Goal: Check status: Check status

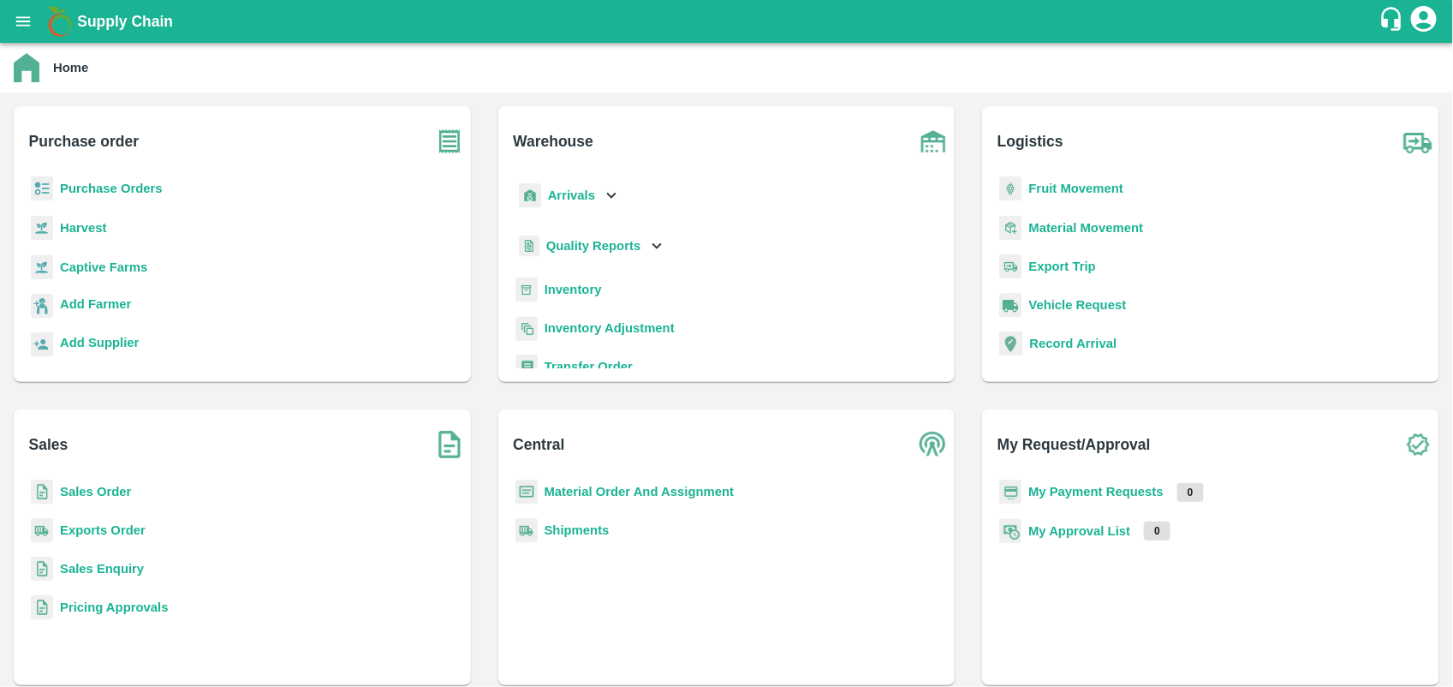
click at [1071, 488] on b "My Payment Requests" at bounding box center [1095, 492] width 135 height 14
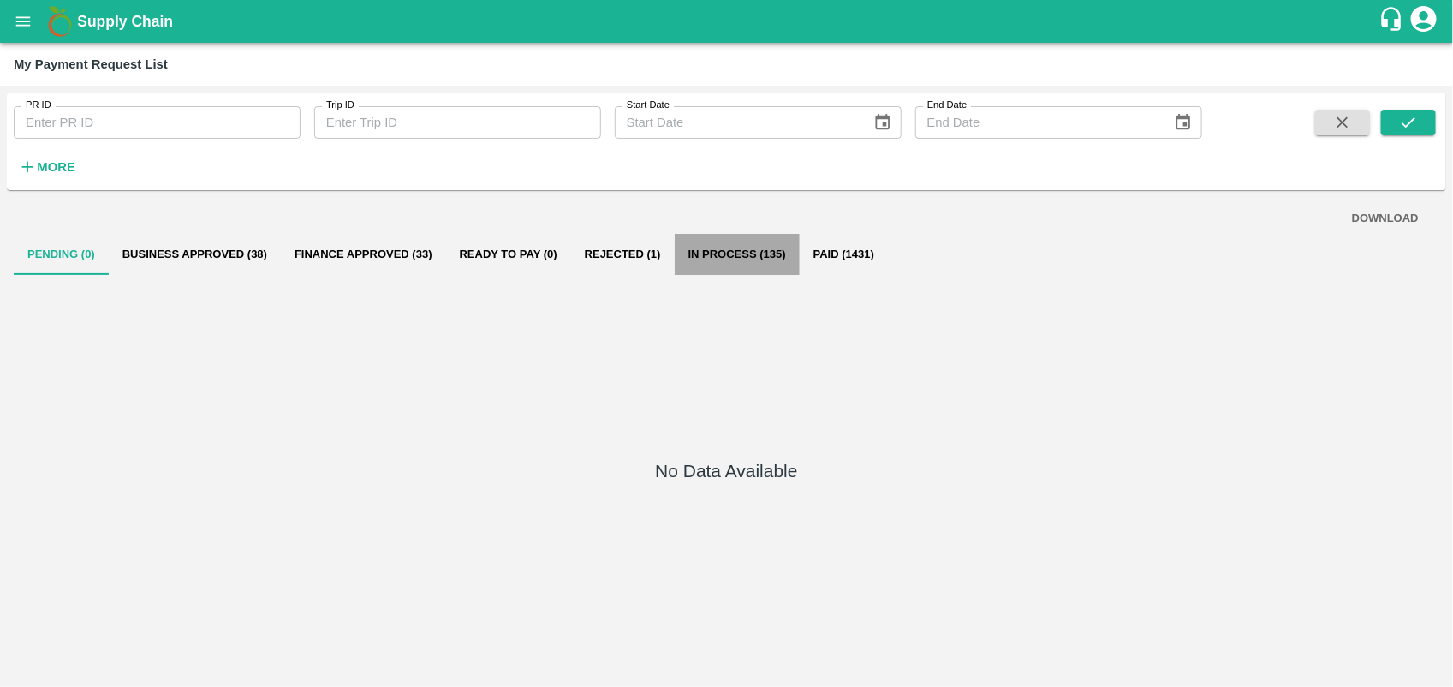
click at [676, 245] on button "In Process (135)" at bounding box center [737, 254] width 125 height 41
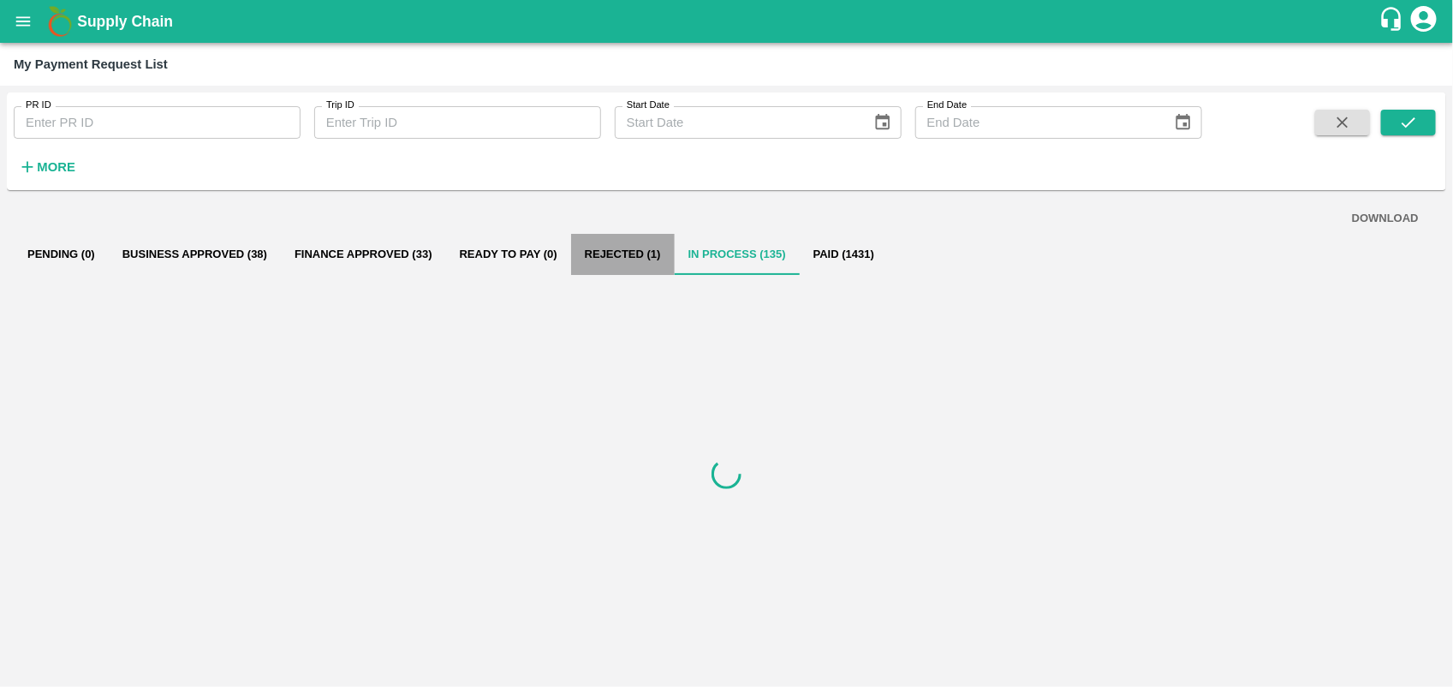
click at [610, 264] on button "Rejected (1)" at bounding box center [623, 254] width 104 height 41
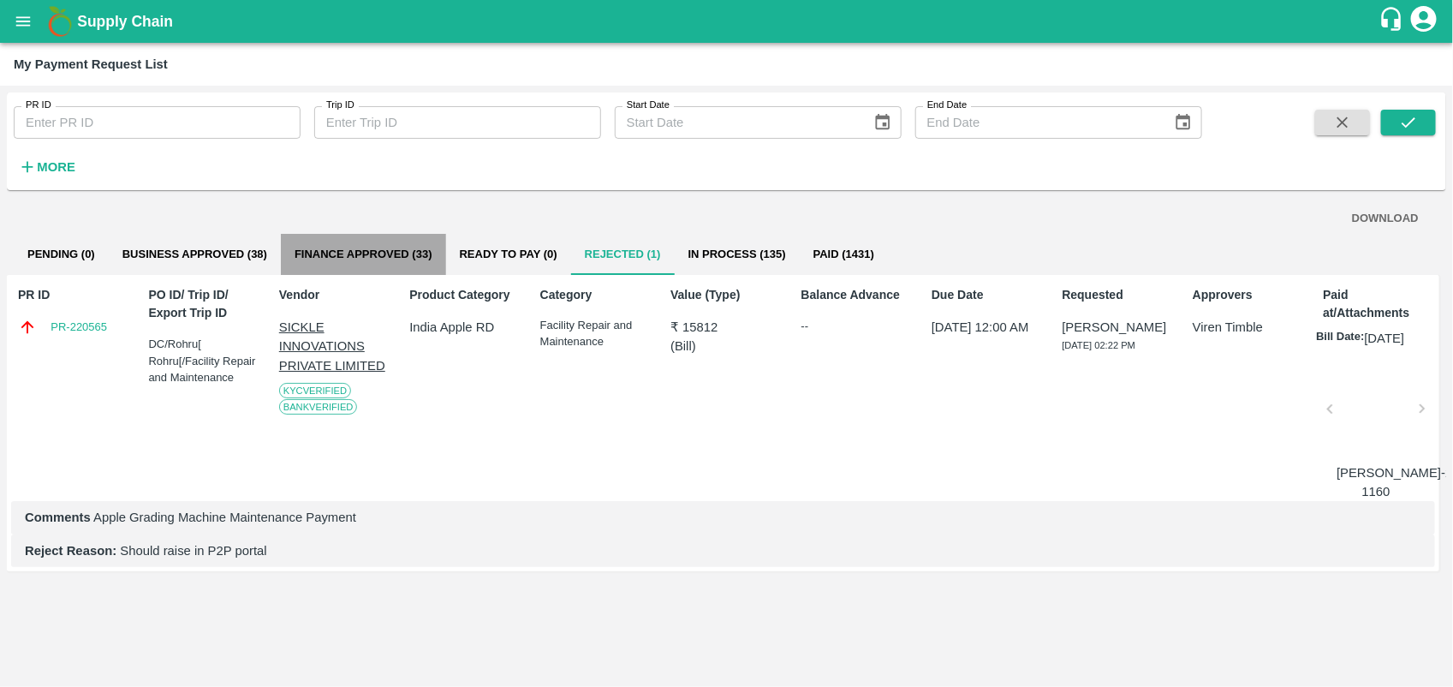
click at [407, 262] on button "Finance Approved (33)" at bounding box center [363, 254] width 165 height 41
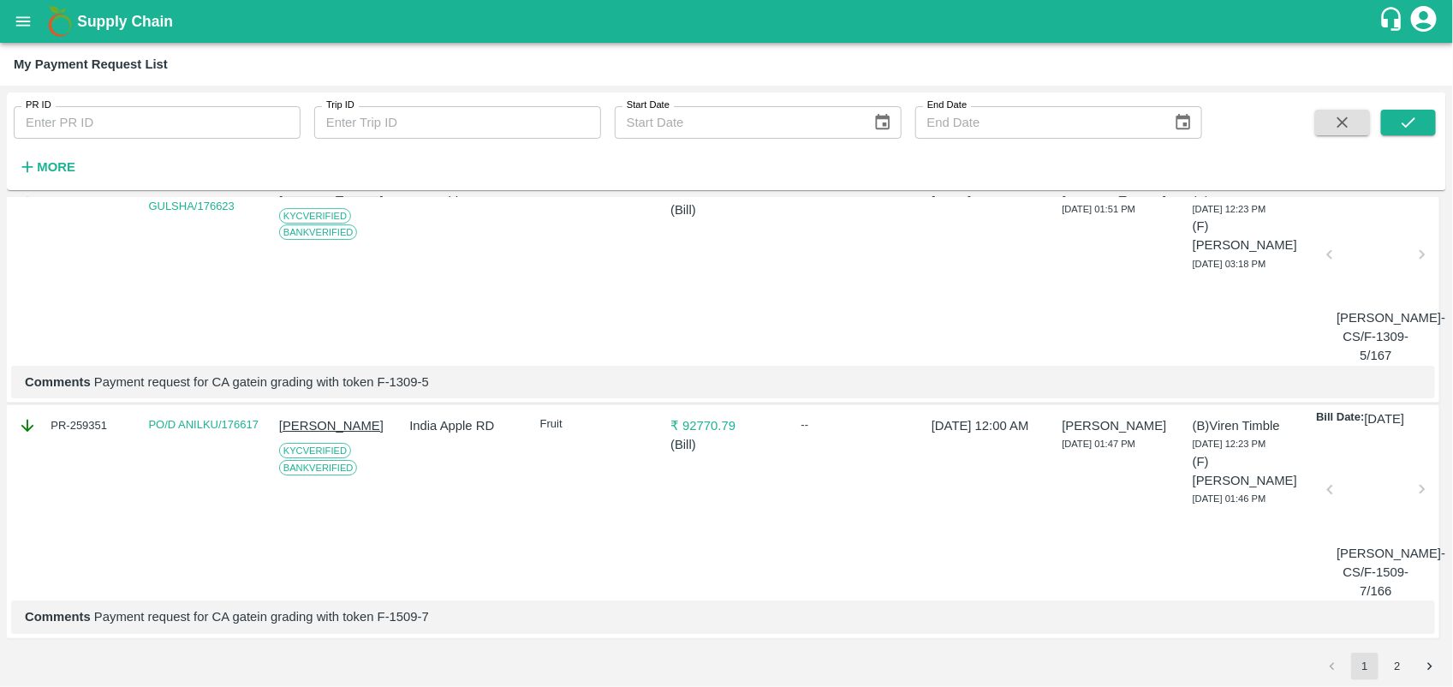
scroll to position [5979, 0]
click at [1390, 661] on button "2" at bounding box center [1397, 665] width 27 height 27
click at [1405, 121] on icon "submit" at bounding box center [1408, 122] width 19 height 19
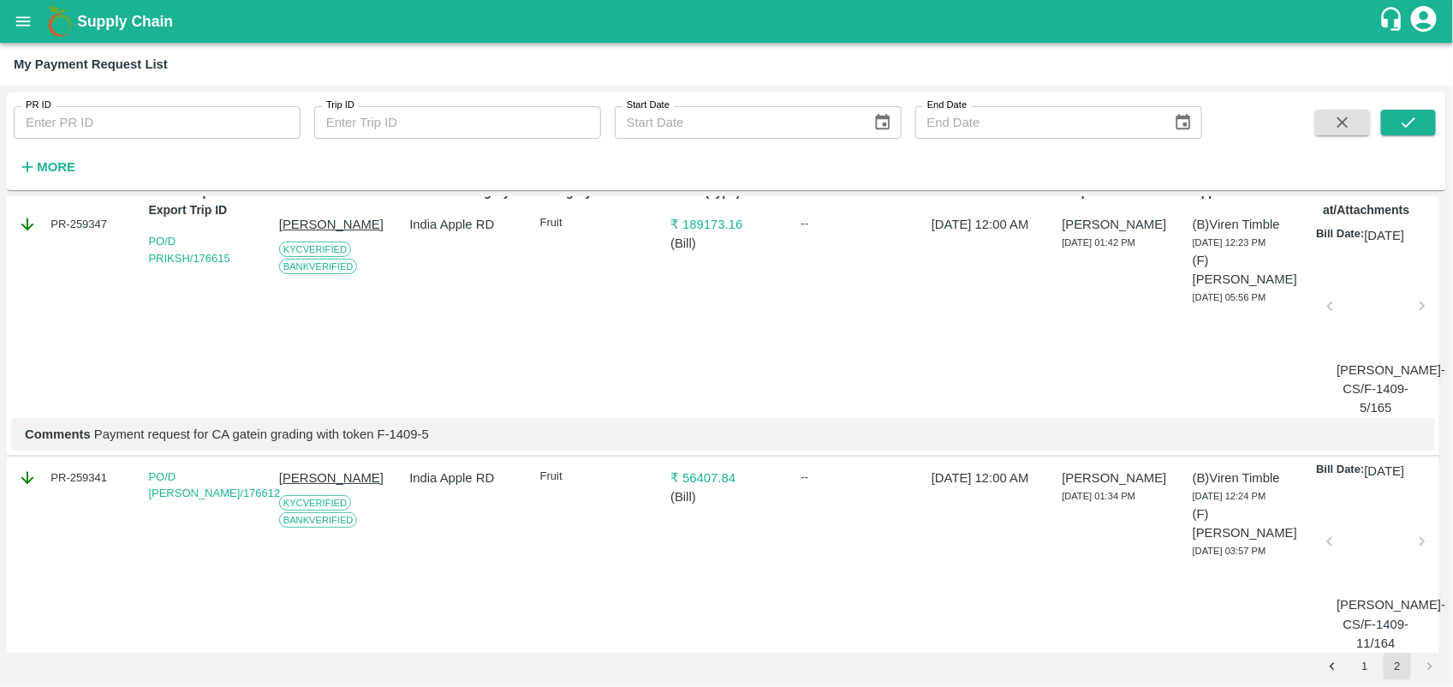
scroll to position [0, 0]
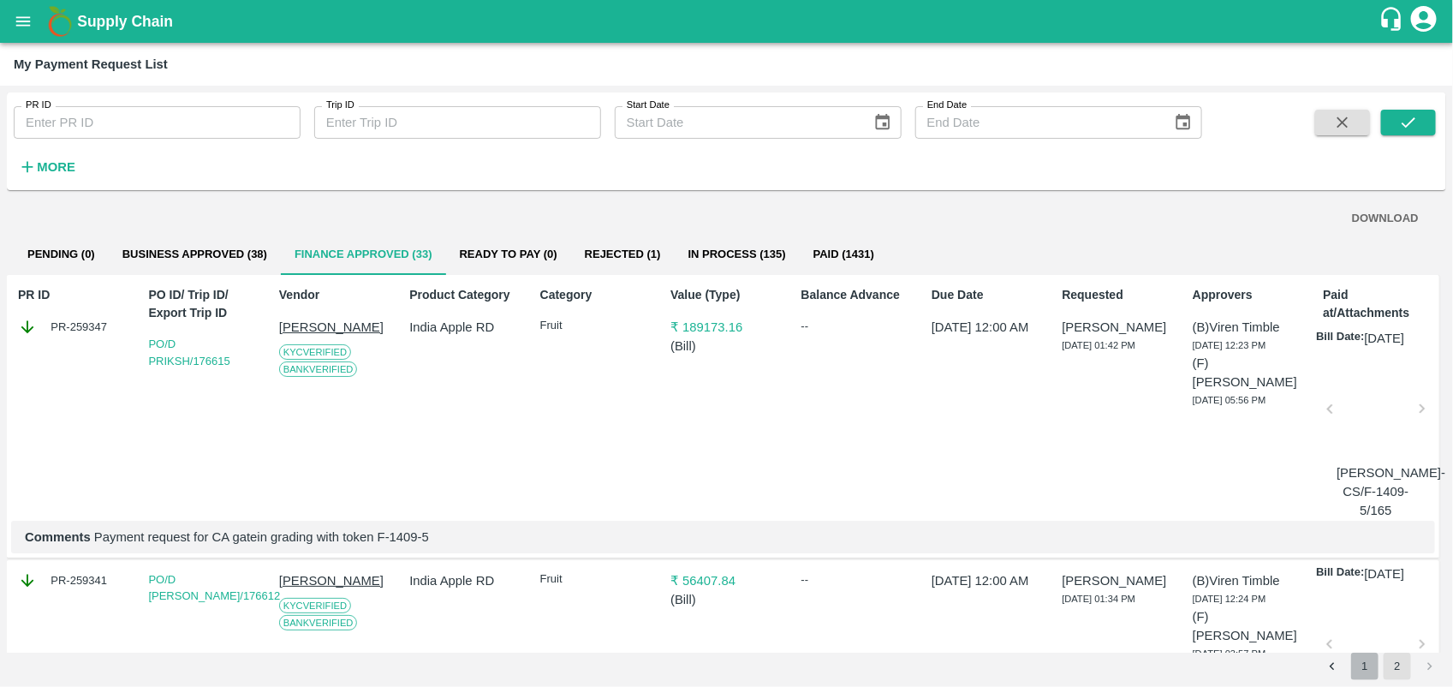
click at [1359, 662] on button "1" at bounding box center [1364, 665] width 27 height 27
click at [1411, 134] on button "submit" at bounding box center [1408, 123] width 55 height 26
click at [194, 240] on button "Business Approved (38)" at bounding box center [195, 254] width 172 height 41
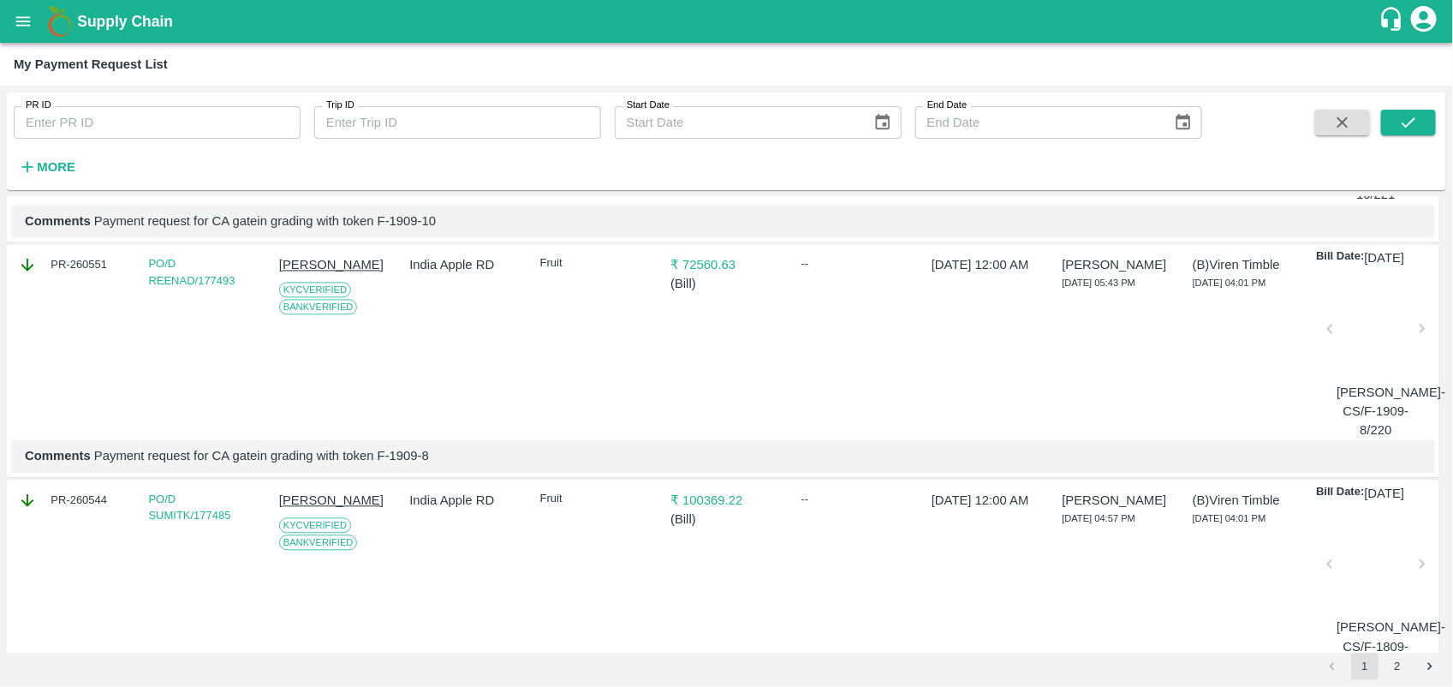
scroll to position [1726, 0]
click at [109, 391] on div "PR-260551" at bounding box center [70, 344] width 119 height 191
copy div "PR-260551"
drag, startPoint x: 688, startPoint y: 391, endPoint x: 789, endPoint y: 422, distance: 105.6
click at [789, 422] on div "PR-260551 PO/D REENAD/177493 REENA DEVI KYC Verified Bank Verified India Apple …" at bounding box center [723, 362] width 1432 height 234
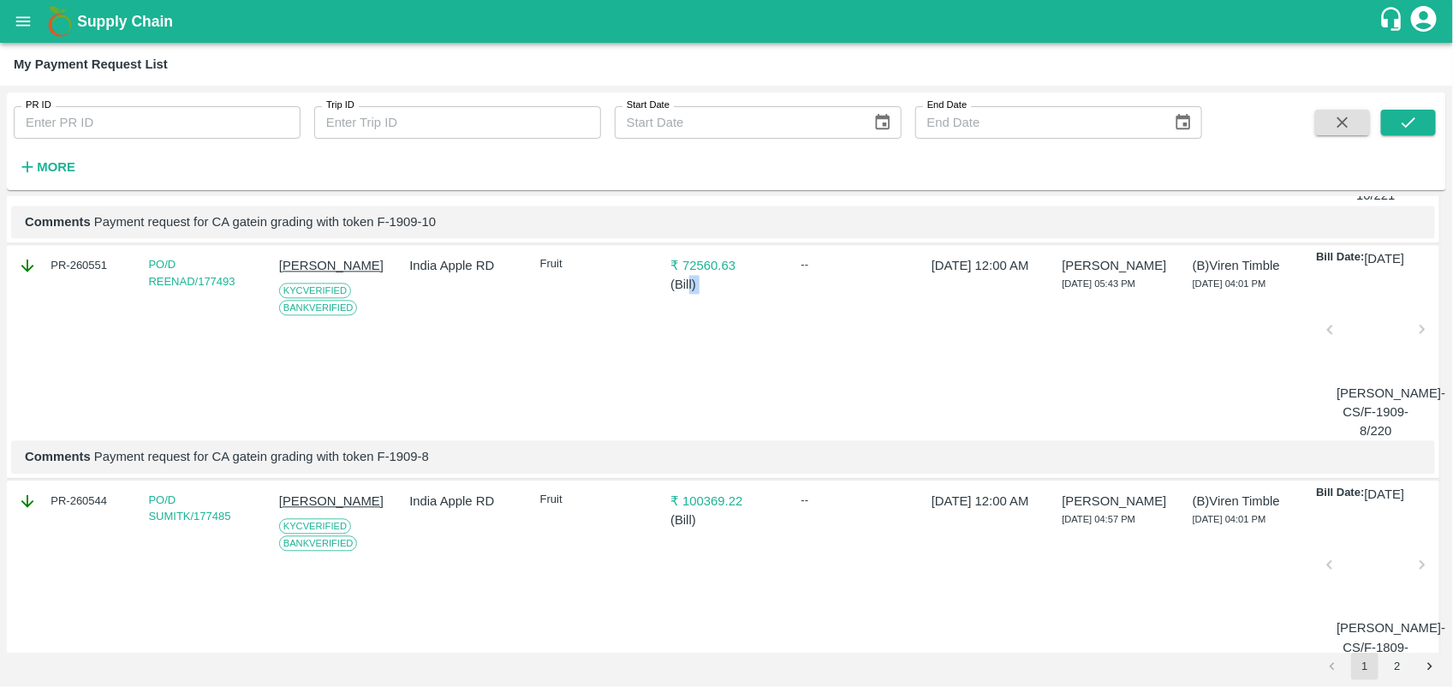
click at [789, 422] on div "PR-260551 PO/D REENAD/177493 REENA DEVI KYC Verified Bank Verified India Apple …" at bounding box center [723, 362] width 1432 height 234
click at [1362, 379] on div at bounding box center [1376, 334] width 78 height 91
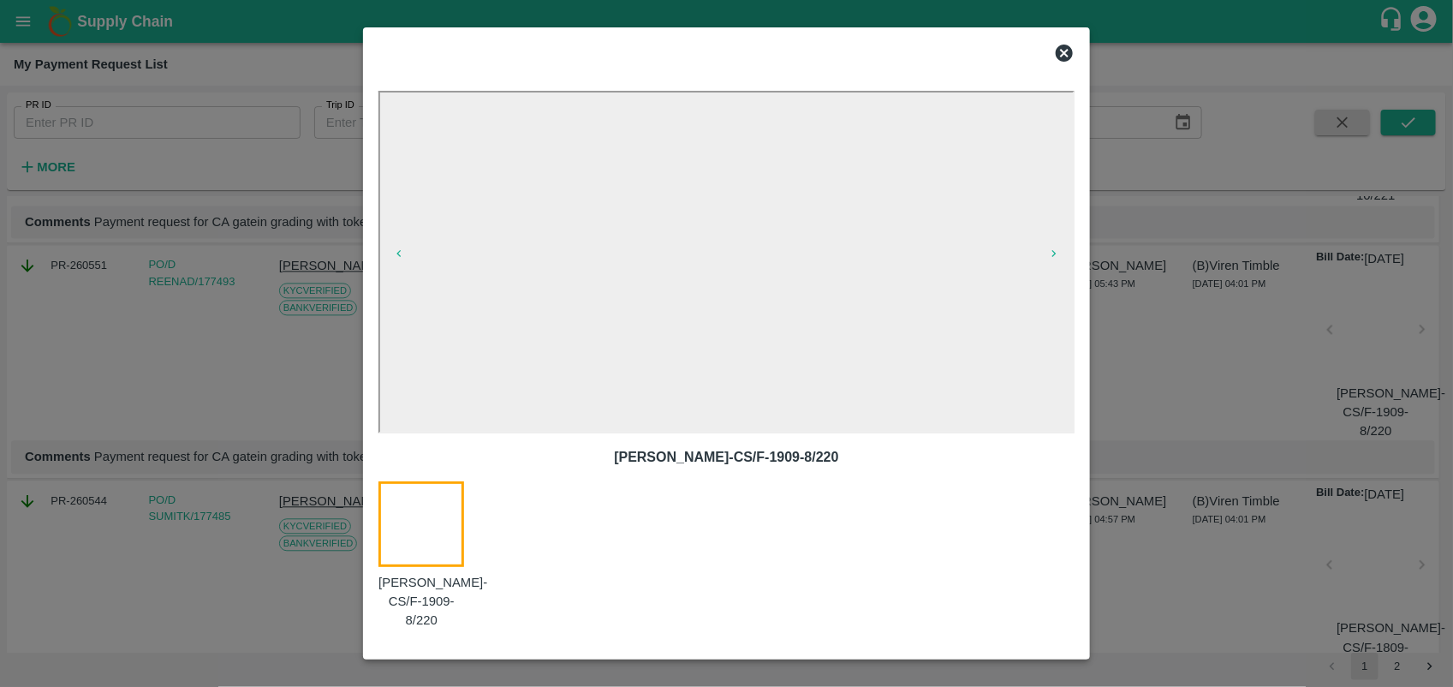
click at [1062, 47] on icon at bounding box center [1064, 53] width 17 height 17
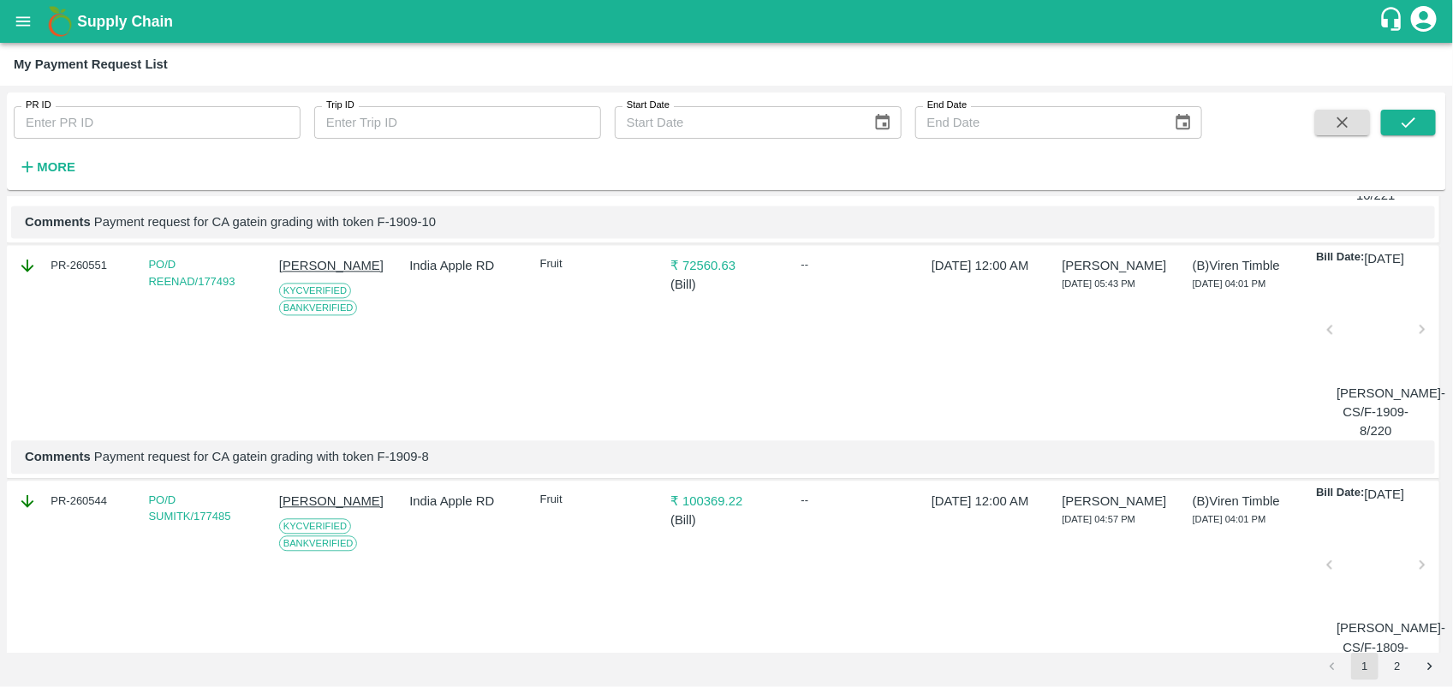
click at [331, 275] on p "[PERSON_NAME]" at bounding box center [335, 265] width 112 height 19
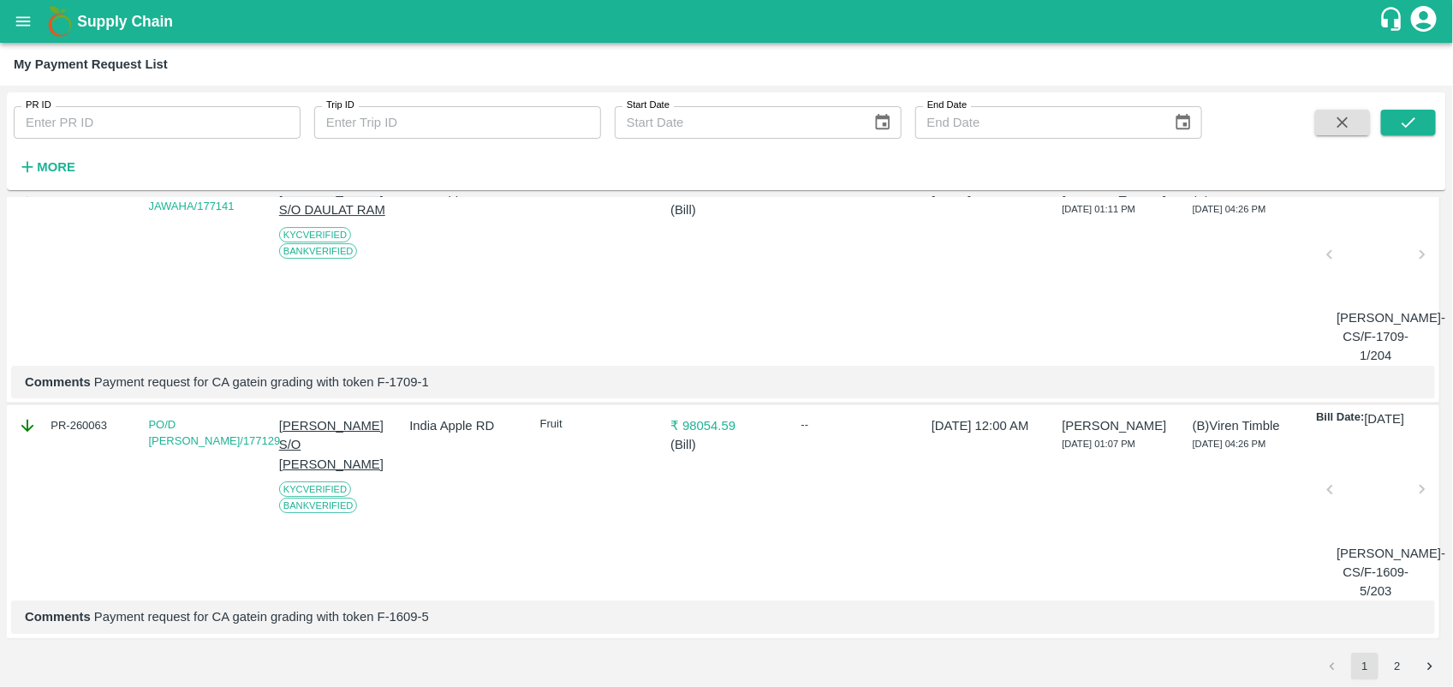
scroll to position [5979, 0]
click at [1389, 657] on button "2" at bounding box center [1397, 665] width 27 height 27
click at [1414, 122] on icon "submit" at bounding box center [1408, 122] width 19 height 19
